Goal: Information Seeking & Learning: Learn about a topic

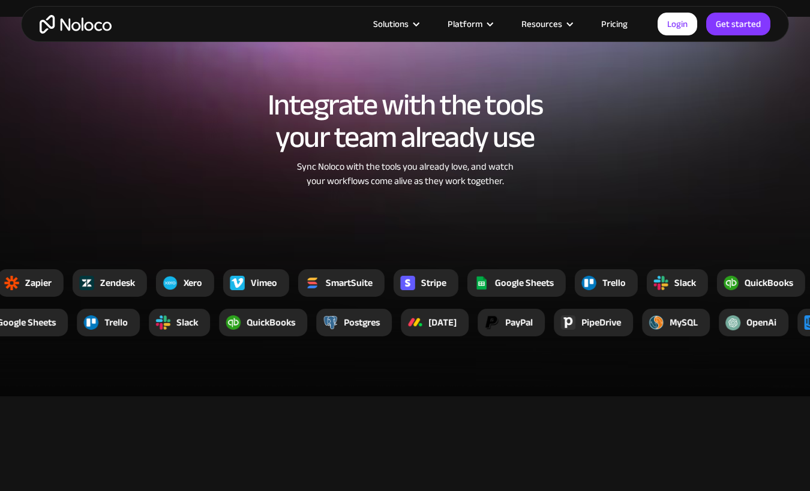
scroll to position [1704, 0]
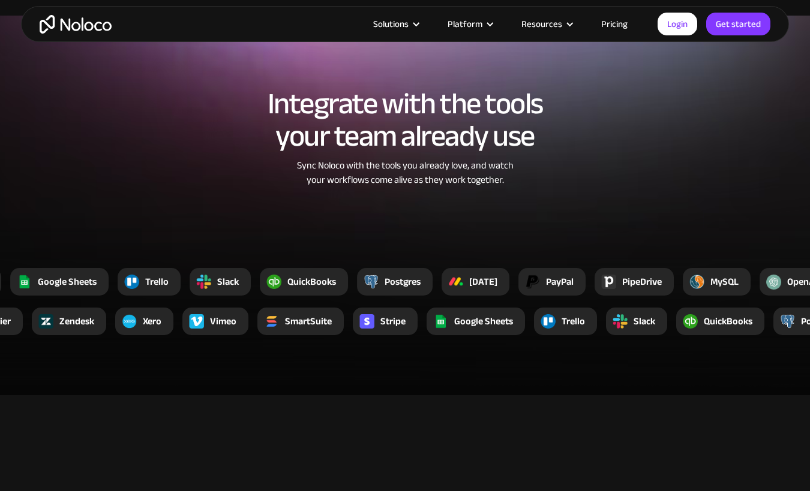
click at [657, 287] on div "PipeDrive" at bounding box center [642, 282] width 40 height 14
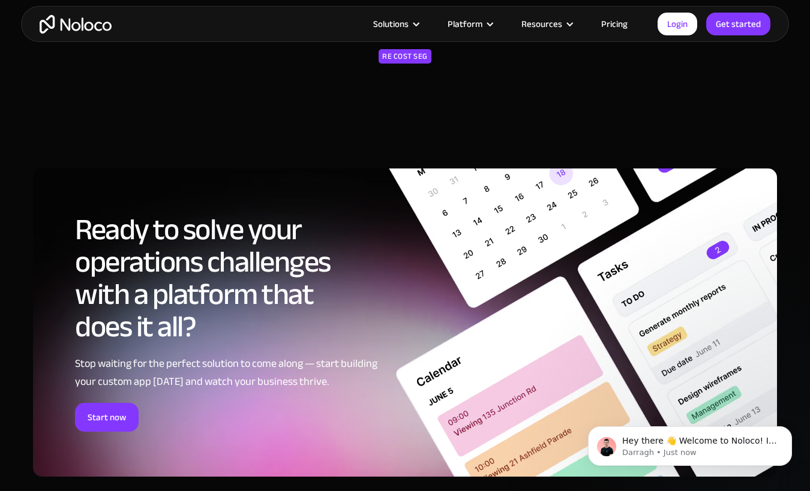
scroll to position [5307, 0]
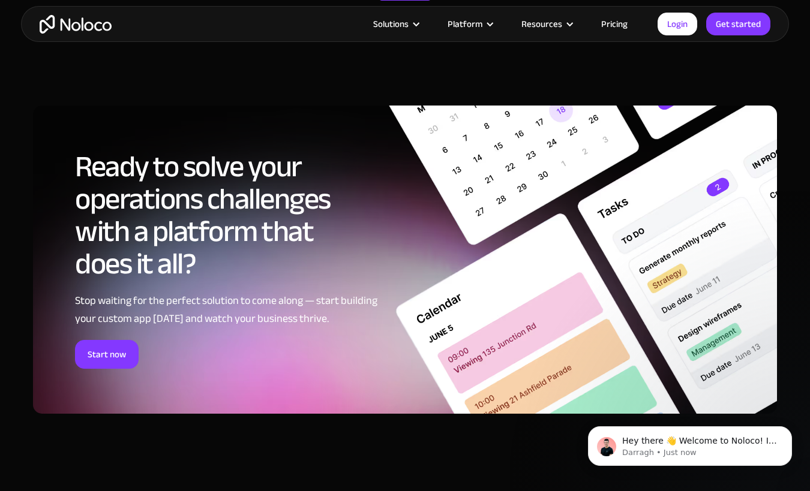
click at [618, 23] on link "Pricing" at bounding box center [614, 24] width 56 height 16
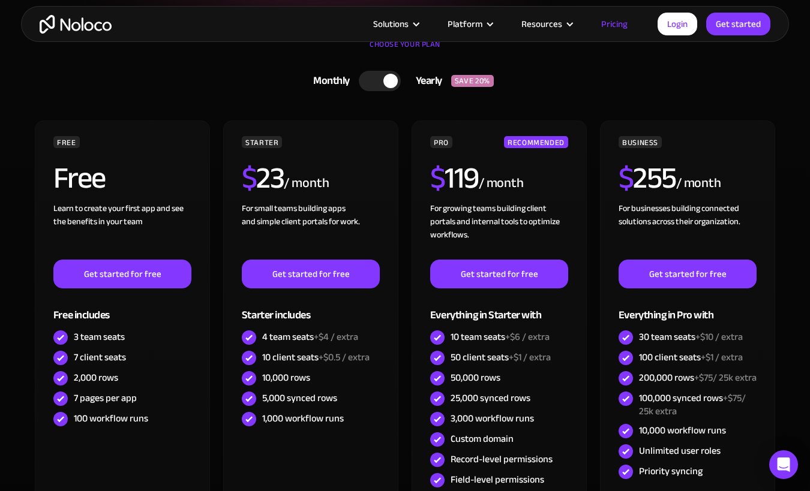
scroll to position [278, 0]
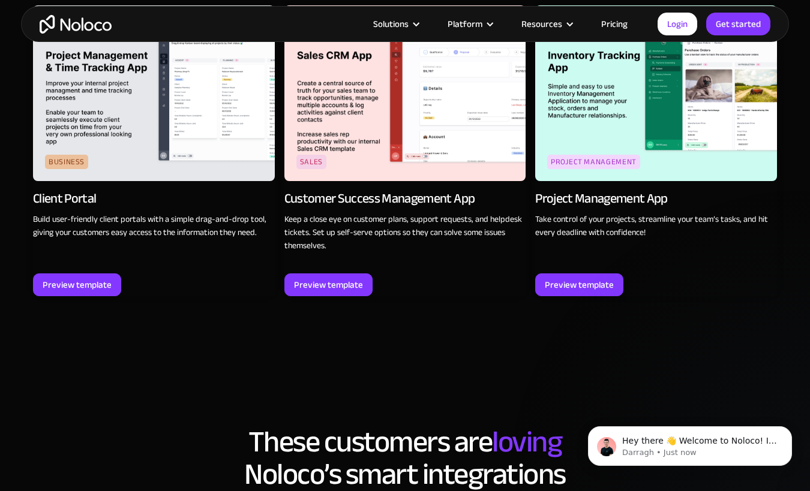
scroll to position [1369, 0]
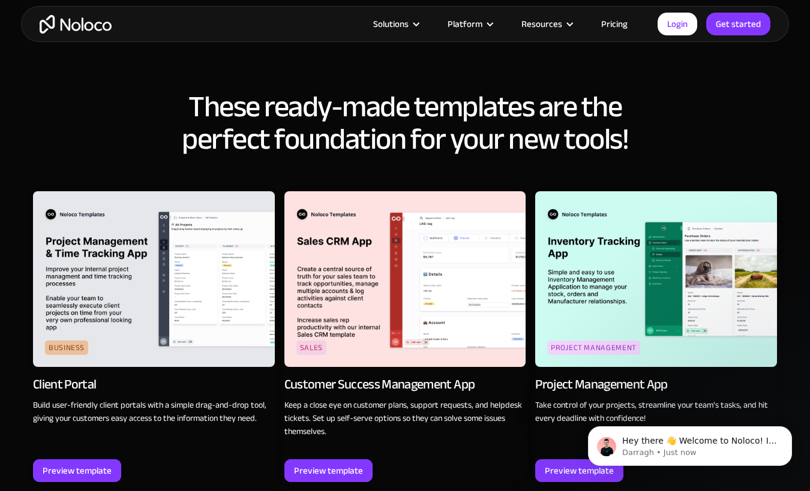
click at [168, 129] on h2 "These ready-made templates are the perfect foundation for your new tools!" at bounding box center [405, 123] width 744 height 65
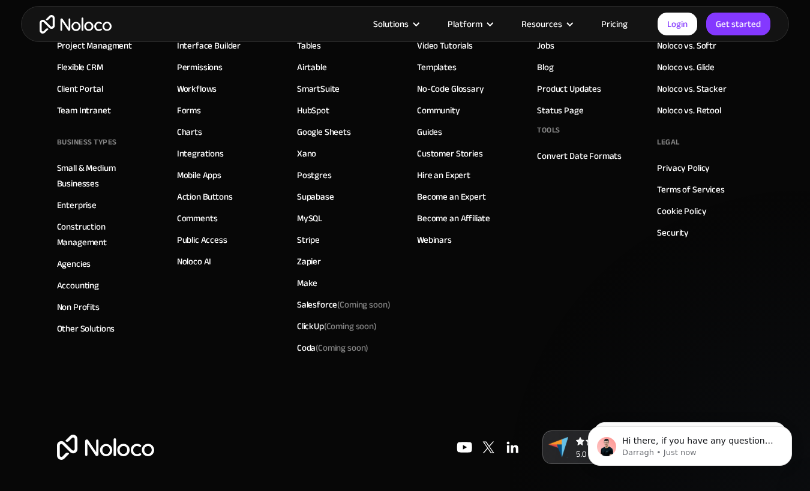
scroll to position [3397, 0]
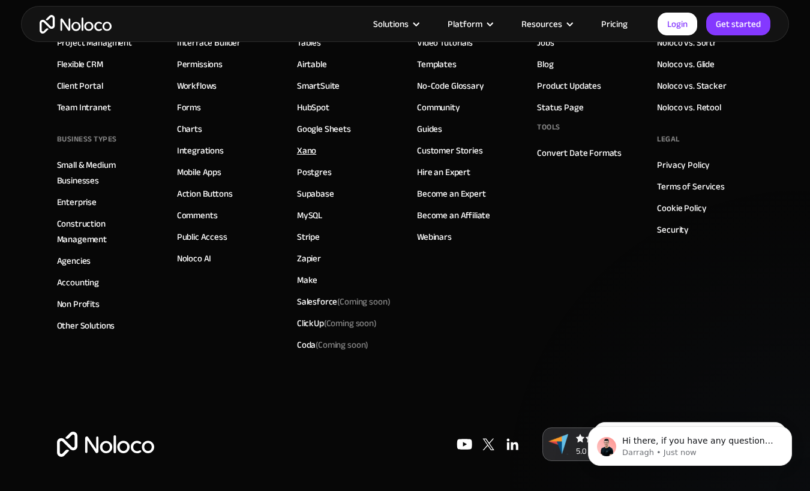
click at [298, 150] on link "Xano" at bounding box center [306, 151] width 19 height 16
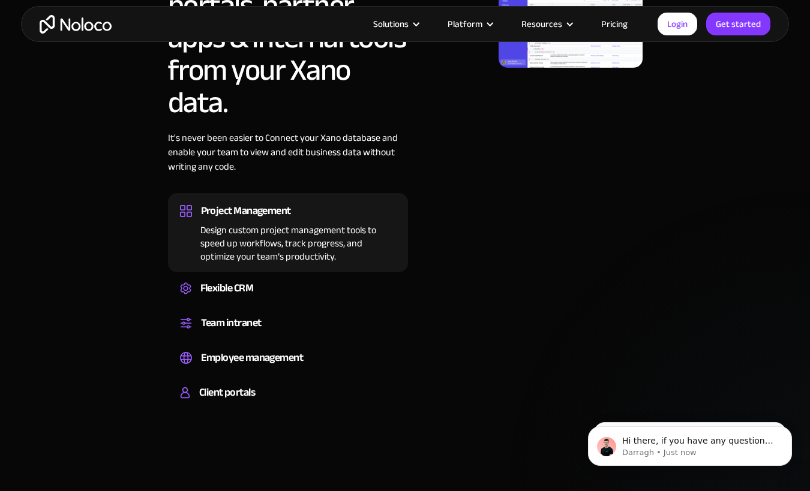
scroll to position [939, 0]
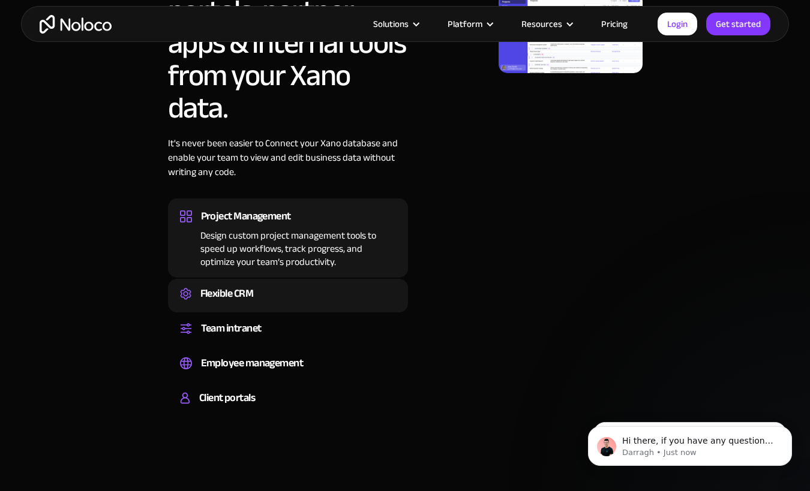
click at [289, 300] on div "Flexible CRM" at bounding box center [288, 294] width 216 height 18
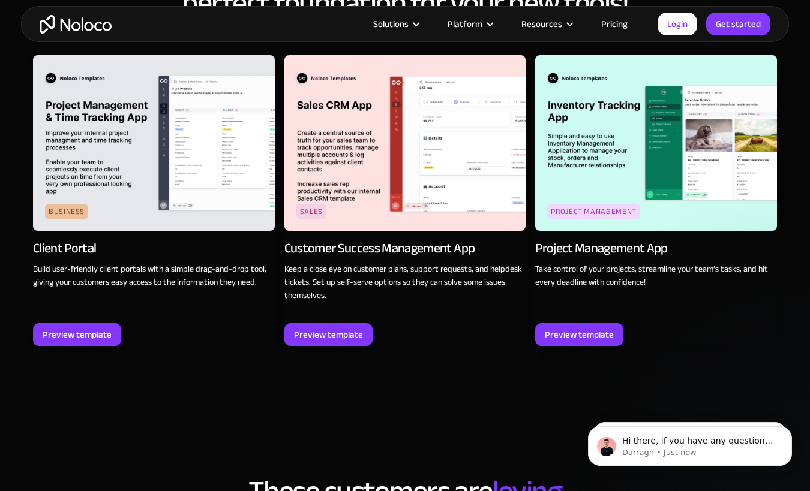
scroll to position [1502, 0]
